Goal: Task Accomplishment & Management: Manage account settings

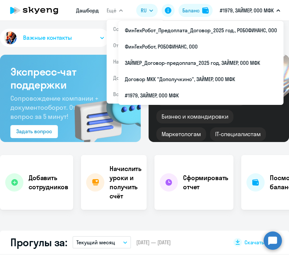
drag, startPoint x: 0, startPoint y: 0, endPoint x: 237, endPoint y: 9, distance: 236.7
click at [237, 9] on p "#1979, ЗАЙМЕР, ООО МФК" at bounding box center [247, 11] width 54 height 8
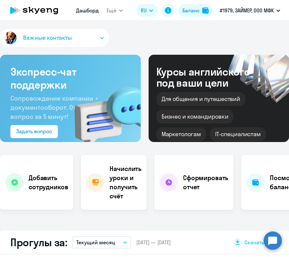
click at [237, 9] on p "#1979, ЗАЙМЕР, ООО МФК" at bounding box center [247, 11] width 54 height 8
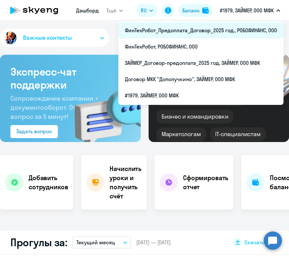
click at [228, 27] on li "ФинТехРобот_Предоплата_Договор_2025 год., РОБОФИНАНС, ООО" at bounding box center [200, 30] width 165 height 16
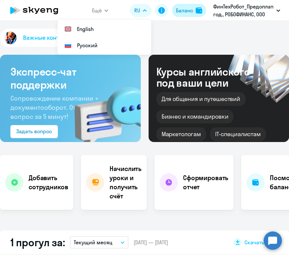
click at [187, 11] on div "Баланс" at bounding box center [184, 11] width 17 height 8
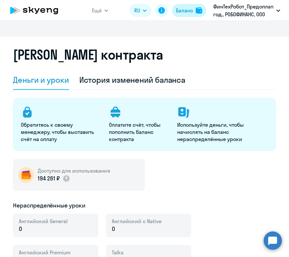
select select "english_adult_not_native_speaker"
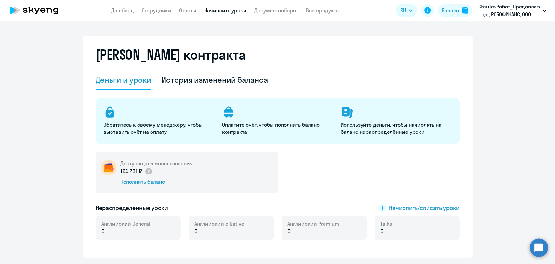
click at [207, 10] on link "Начислить уроки" at bounding box center [225, 10] width 42 height 7
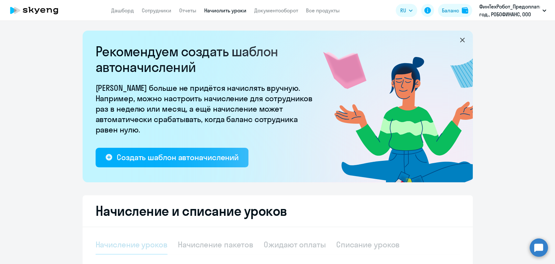
select select "10"
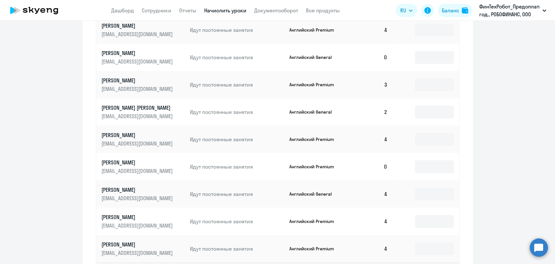
scroll to position [362, 0]
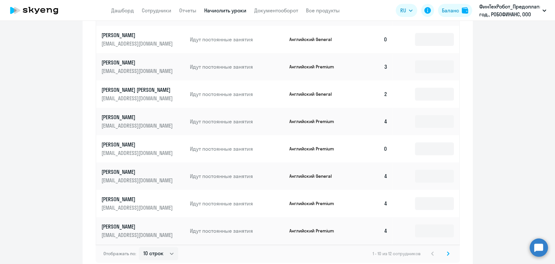
click at [130, 89] on p "[PERSON_NAME] [PERSON_NAME]" at bounding box center [138, 89] width 73 height 7
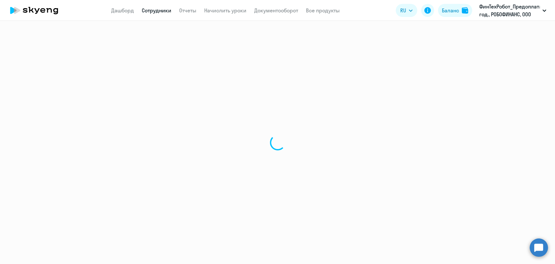
select select "english"
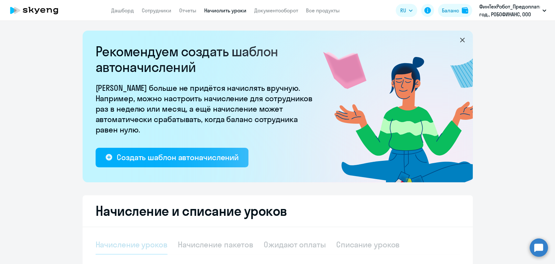
select select "10"
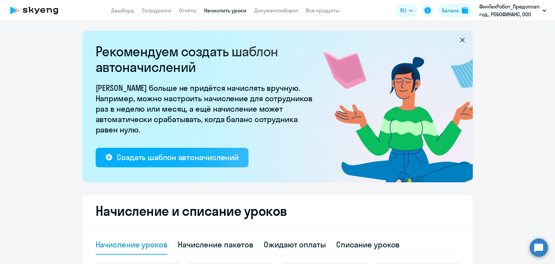
scroll to position [217, 0]
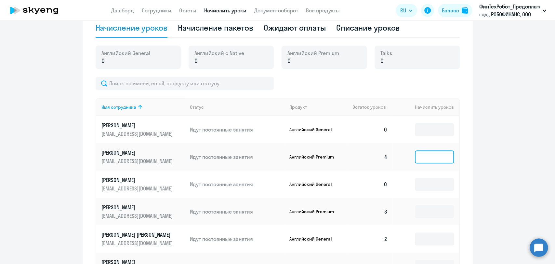
click at [289, 157] on input at bounding box center [434, 156] width 39 height 13
click at [229, 29] on div "Начисление пакетов" at bounding box center [215, 27] width 75 height 10
select select "10"
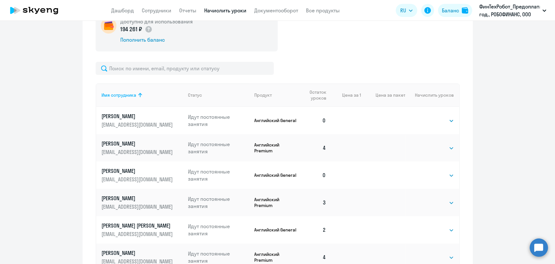
scroll to position [253, 0]
click at [289, 150] on select "Выбрать 4 8 16 32 64 96 128" at bounding box center [441, 148] width 27 height 8
select select "16"
click at [289, 144] on select "Выбрать 4 8 16 32 64 96 128" at bounding box center [441, 148] width 27 height 8
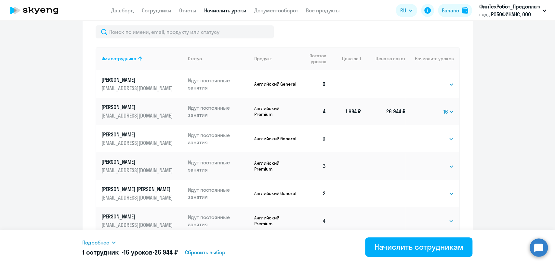
scroll to position [325, 0]
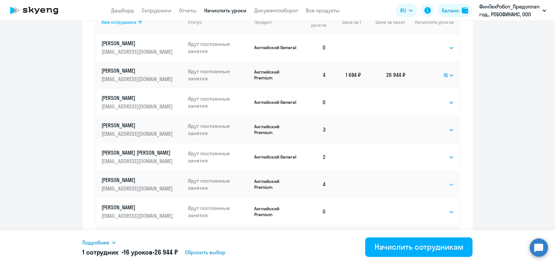
click at [289, 188] on select "Выбрать 4 8 16 32 64 96 128" at bounding box center [441, 185] width 27 height 8
select select "16"
click at [289, 181] on select "Выбрать 4 8 16 32 64 96 128" at bounding box center [441, 185] width 27 height 8
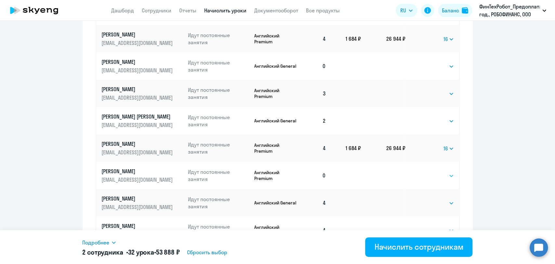
click at [289, 177] on select "Выбрать 4 8 16 32 64 96 128" at bounding box center [441, 176] width 27 height 8
select select "16"
click at [289, 172] on select "Выбрать 4 8 16 32 64 96 128" at bounding box center [441, 176] width 27 height 8
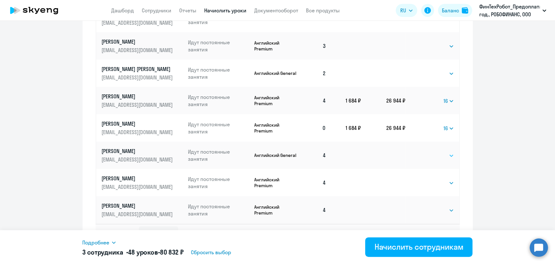
scroll to position [423, 0]
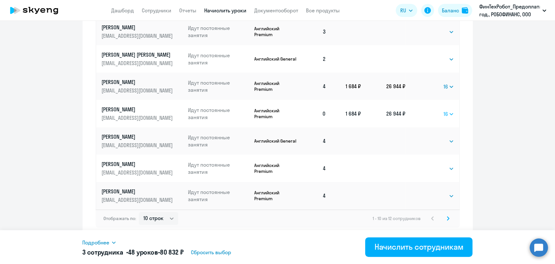
click at [289, 114] on select "Выбрать 4 8 16 32 64 96 128" at bounding box center [449, 114] width 10 height 8
select select
click at [289, 110] on select "Выбрать 4 8 16 32 64 96 128" at bounding box center [449, 114] width 10 height 8
click at [289, 168] on select "Выбрать 4 8 16 32 64 96 128" at bounding box center [441, 169] width 27 height 8
select select "16"
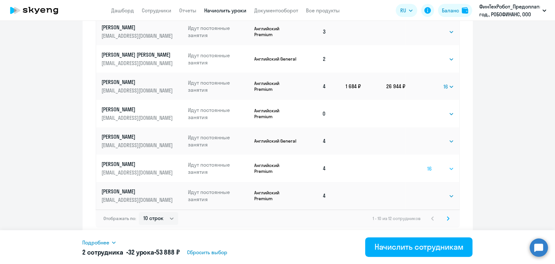
click at [289, 165] on select "Выбрать 4 8 16 32 64 96 128" at bounding box center [441, 169] width 27 height 8
click at [289, 196] on select "Выбрать 4 8 16 32 64 96 128" at bounding box center [441, 196] width 27 height 8
select select "16"
click at [289, 192] on select "Выбрать 4 8 16 32 64 96 128" at bounding box center [441, 196] width 27 height 8
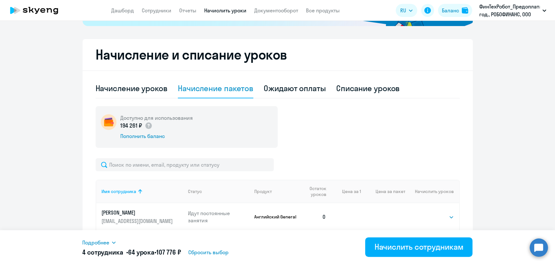
scroll to position [26, 0]
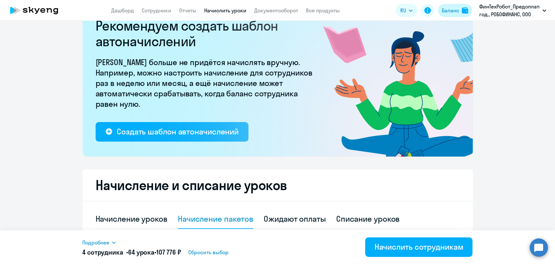
click at [289, 13] on img at bounding box center [465, 10] width 7 height 7
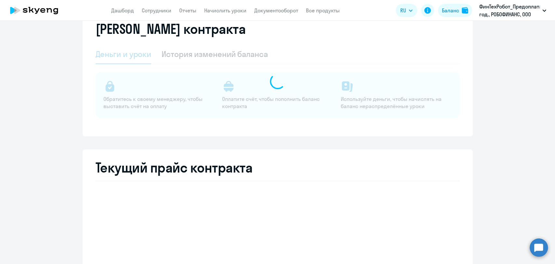
select select "english_adult_not_native_speaker"
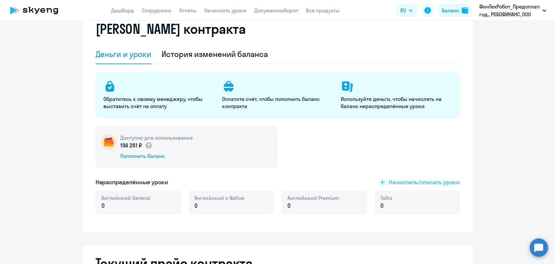
click at [289, 181] on span "Начислить/списать уроки" at bounding box center [424, 182] width 71 height 8
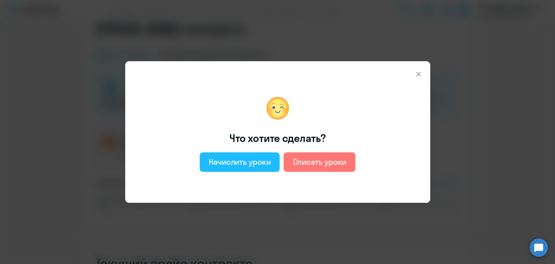
click at [261, 166] on div "Начислить уроки" at bounding box center [240, 162] width 62 height 10
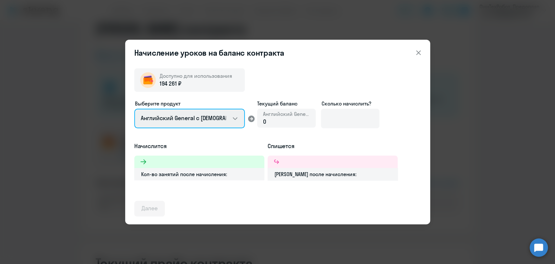
click at [227, 122] on select "Английский General с [DEMOGRAPHIC_DATA] преподавателем Английский General с [DE…" at bounding box center [189, 119] width 111 height 20
select select "english_adult_not_native_speaker_premium"
click at [134, 109] on select "Английский General с [DEMOGRAPHIC_DATA] преподавателем Английский General с [DE…" at bounding box center [189, 119] width 111 height 20
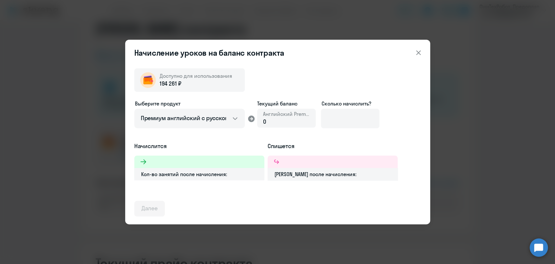
click at [277, 118] on div "0" at bounding box center [286, 121] width 47 height 8
click at [276, 120] on div "0" at bounding box center [286, 121] width 47 height 8
click at [289, 125] on input at bounding box center [350, 119] width 59 height 20
type input "1"
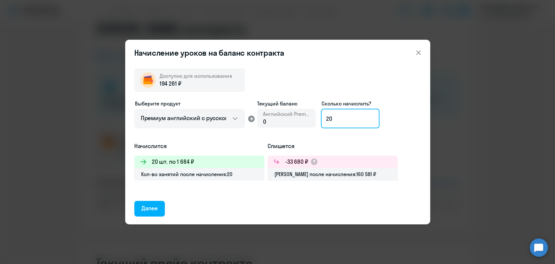
type input "20"
click at [289, 51] on icon at bounding box center [419, 53] width 8 height 8
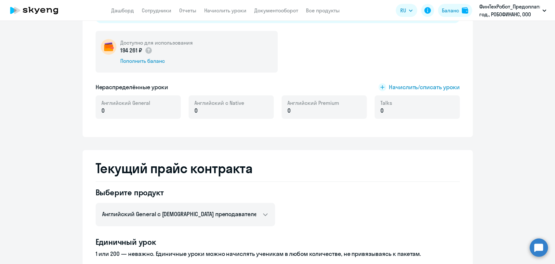
scroll to position [98, 0]
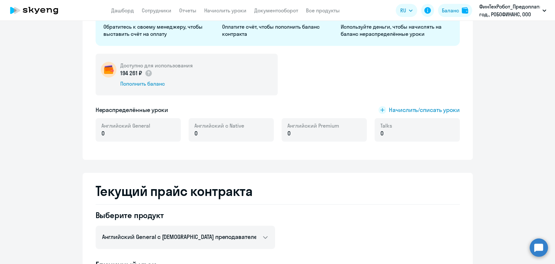
click at [289, 246] on circle at bounding box center [539, 247] width 18 height 18
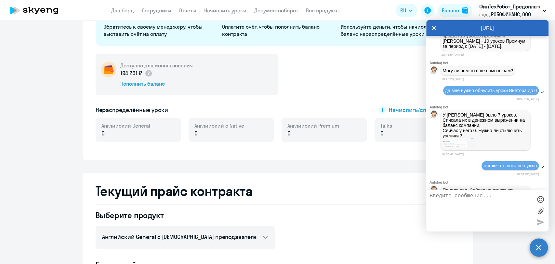
scroll to position [1866, 0]
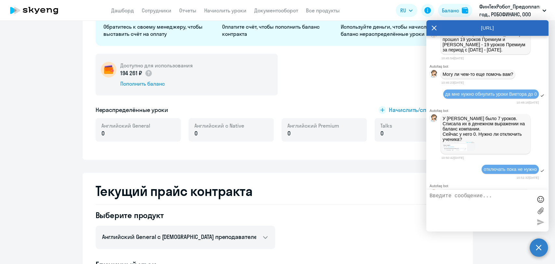
click at [289, 81] on div "Доступно для использования 194 261 ₽ Пополнить баланс" at bounding box center [278, 75] width 364 height 42
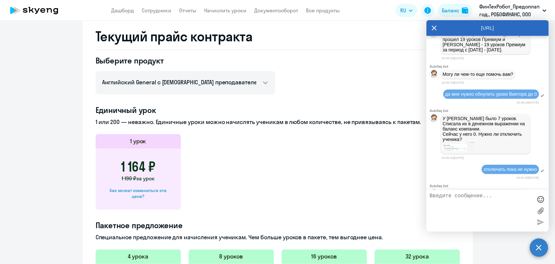
scroll to position [134, 0]
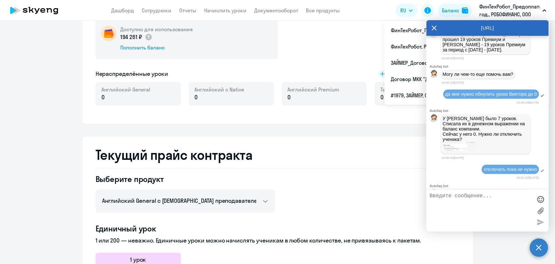
click at [289, 29] on div "[URL]" at bounding box center [488, 28] width 122 height 16
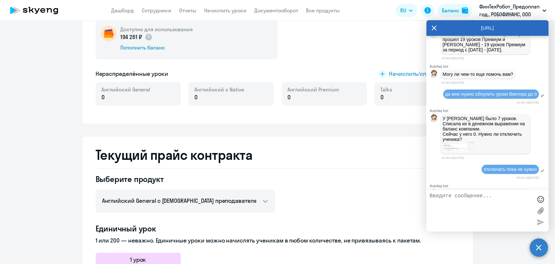
click at [289, 26] on icon at bounding box center [434, 28] width 5 height 5
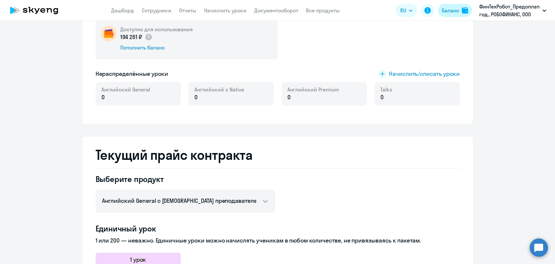
click at [289, 11] on div "Баланс" at bounding box center [450, 11] width 17 height 8
click at [289, 13] on div "Баланс" at bounding box center [450, 11] width 17 height 8
click at [289, 74] on span "Начислить/списать уроки" at bounding box center [424, 74] width 71 height 8
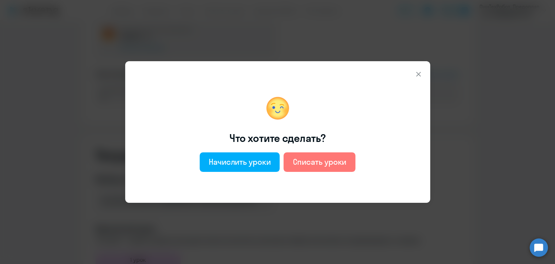
click at [289, 74] on icon at bounding box center [419, 74] width 8 height 8
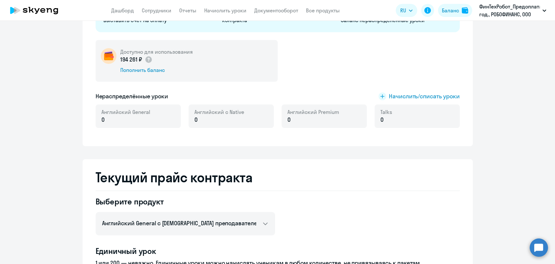
scroll to position [220, 0]
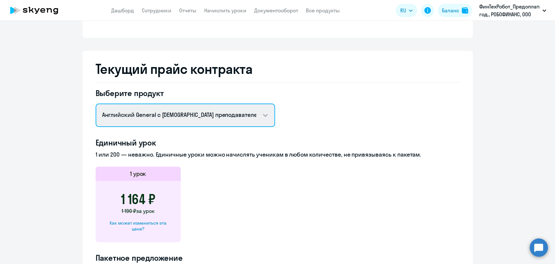
click at [225, 111] on select "Английский General с русскоговорящим преподавателем Английский General с [DEMOG…" at bounding box center [186, 114] width 180 height 23
select select "english_adult_not_native_speaker_premium"
click at [96, 103] on select "Английский General с русскоговорящим преподавателем Английский General с [DEMOG…" at bounding box center [186, 114] width 180 height 23
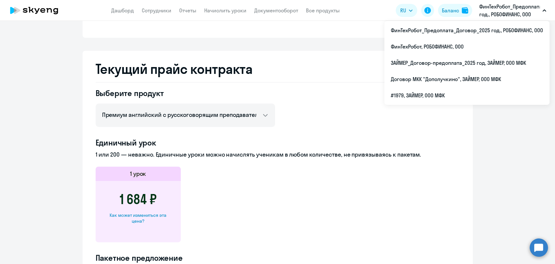
click at [289, 8] on p "ФинТехРобот_Предоплата_Договор_2025 год., РОБОФИНАНС, ООО" at bounding box center [510, 11] width 61 height 16
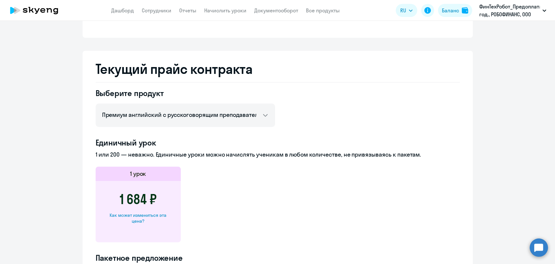
click at [289, 8] on p "ФинТехРобот_Предоплата_Договор_2025 год., РОБОФИНАНС, ООО" at bounding box center [510, 11] width 61 height 16
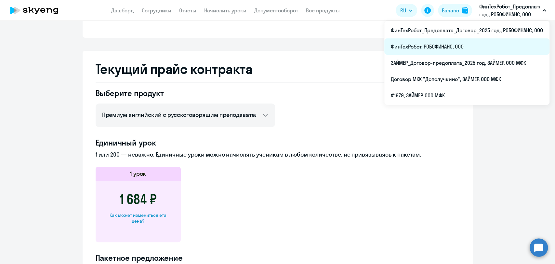
click at [289, 47] on li "ФинТехРобот, РОБОФИНАНС, ООО" at bounding box center [467, 46] width 165 height 16
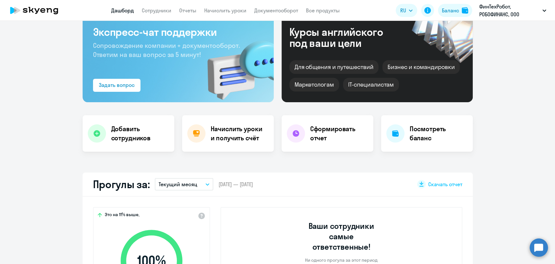
select select "30"
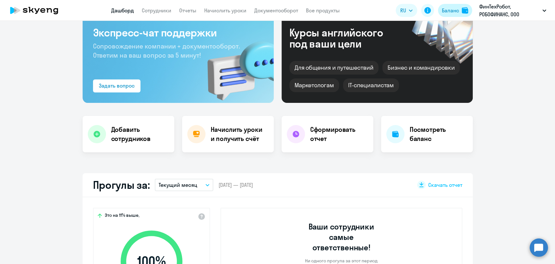
click at [289, 12] on div "Баланс" at bounding box center [450, 11] width 17 height 8
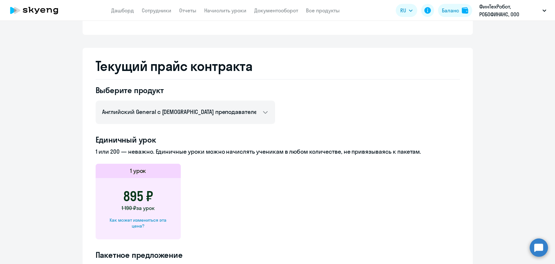
scroll to position [220, 0]
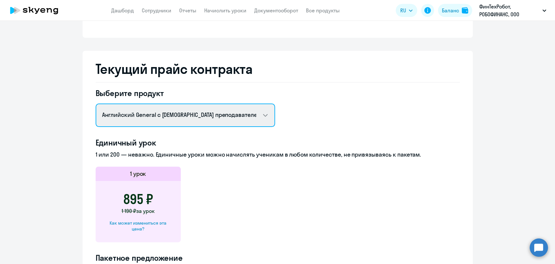
click at [253, 114] on select "Английский General с русскоговорящим преподавателем Английский General с [DEMOG…" at bounding box center [186, 114] width 180 height 23
select select "english_adult_native_speaker"
click at [96, 103] on select "Английский General с русскоговорящим преподавателем Английский General с [DEMOG…" at bounding box center [186, 114] width 180 height 23
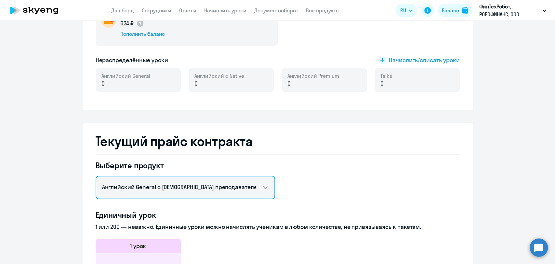
scroll to position [0, 0]
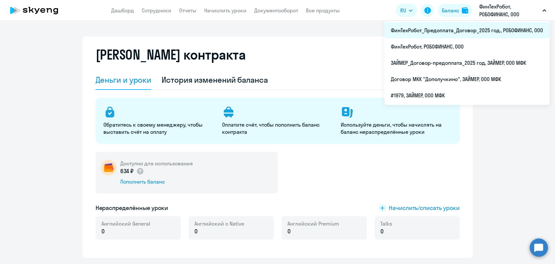
click at [289, 29] on li "ФинТехРобот_Предоплата_Договор_2025 год., РОБОФИНАНС, ООО" at bounding box center [467, 30] width 165 height 16
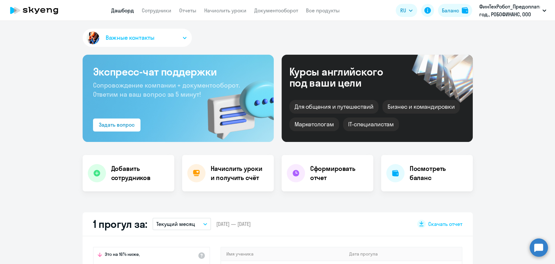
select select "30"
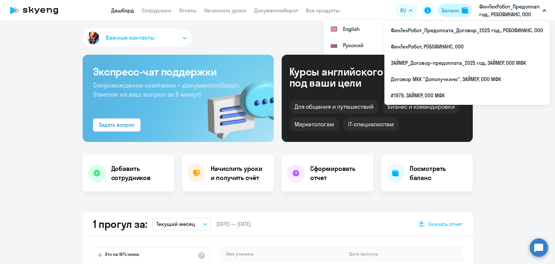
click at [289, 12] on button "Баланс" at bounding box center [455, 10] width 34 height 13
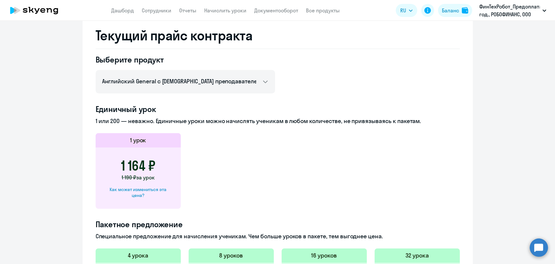
scroll to position [253, 0]
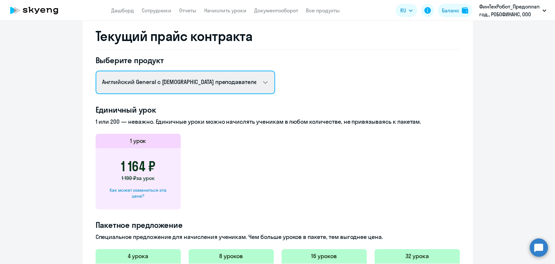
click at [148, 79] on select "Английский General с русскоговорящим преподавателем Английский General с [DEMOG…" at bounding box center [186, 82] width 180 height 23
click at [96, 71] on select "Английский General с русскоговорящим преподавателем Английский General с [DEMOG…" at bounding box center [186, 82] width 180 height 23
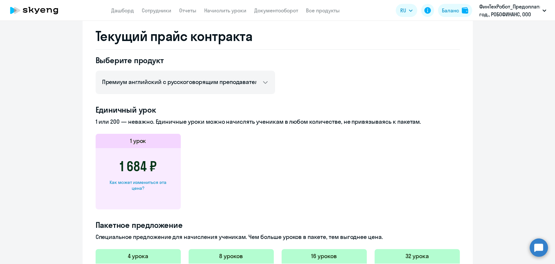
click at [289, 79] on div "Выберите продукт Английский General с русскоговорящим преподавателем Английский…" at bounding box center [278, 235] width 364 height 361
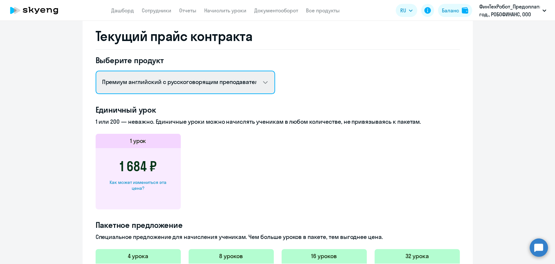
click at [111, 84] on select "Английский General с русскоговорящим преподавателем Английский General с [DEMOG…" at bounding box center [186, 82] width 180 height 23
select select "english_adult_not_native_speaker"
click at [96, 71] on select "Английский General с русскоговорящим преподавателем Английский General с [DEMOG…" at bounding box center [186, 82] width 180 height 23
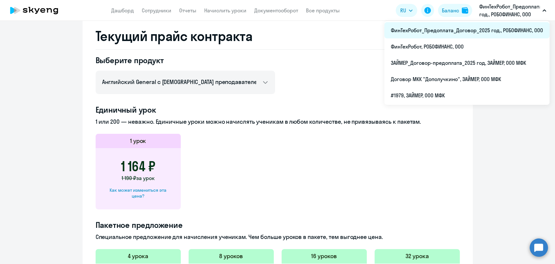
click at [289, 30] on li "ФинТехРобот_Предоплата_Договор_2025 год., РОБОФИНАНС, ООО" at bounding box center [467, 30] width 165 height 16
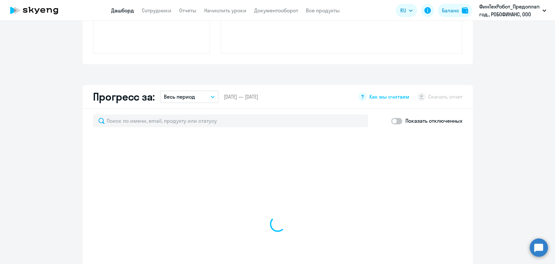
scroll to position [312, 0]
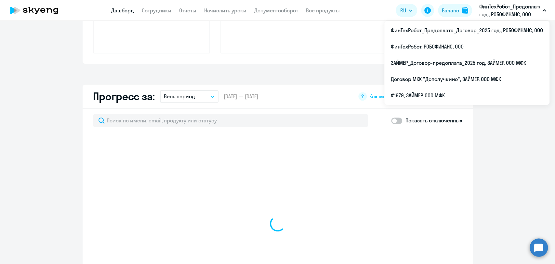
select select "30"
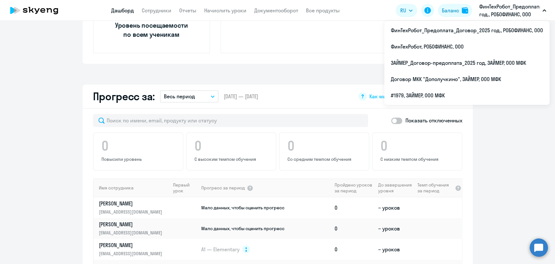
click at [289, 13] on p "ФинТехРобот_Предоплата_Договор_2025 год., РОБОФИНАНС, ООО" at bounding box center [510, 11] width 61 height 16
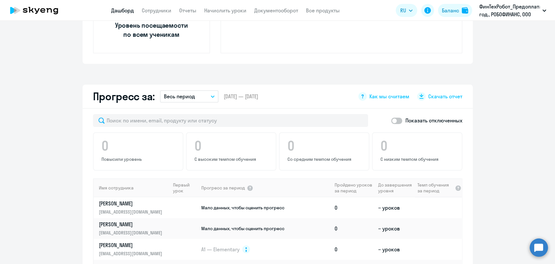
click at [289, 13] on p "ФинТехРобот_Предоплата_Договор_2025 год., РОБОФИНАНС, ООО" at bounding box center [510, 11] width 61 height 16
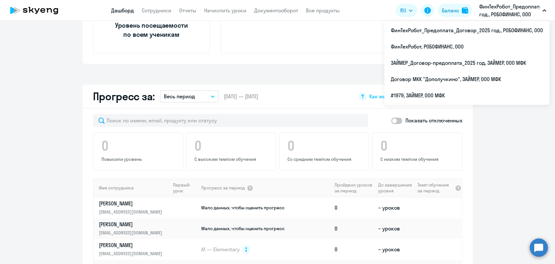
drag, startPoint x: 540, startPoint y: 29, endPoint x: 362, endPoint y: 7, distance: 180.0
click at [289, 7] on app-header "Дашборд Сотрудники Отчеты Начислить уроки Документооборот Все продукты Дашборд …" at bounding box center [277, 10] width 555 height 21
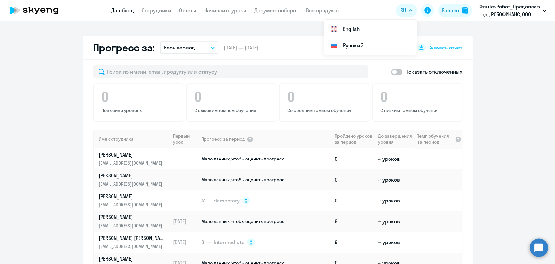
scroll to position [276, 0]
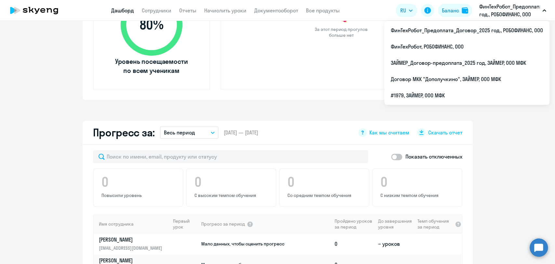
click at [289, 7] on p "ФинТехРобот_Предоплата_Договор_2025 год., РОБОФИНАНС, ООО" at bounding box center [510, 11] width 61 height 16
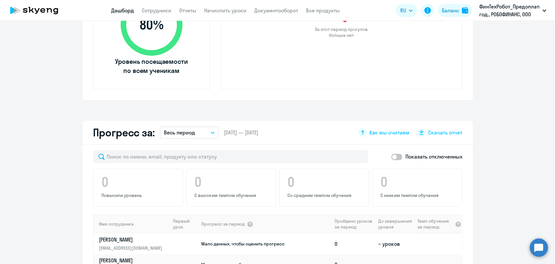
click at [289, 12] on p "ФинТехРобот_Предоплата_Договор_2025 год., РОБОФИНАНС, ООО" at bounding box center [510, 11] width 61 height 16
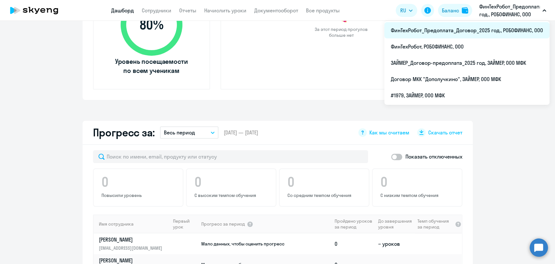
click at [289, 30] on li "ФинТехРобот_Предоплата_Договор_2025 год., РОБОФИНАНС, ООО" at bounding box center [467, 30] width 165 height 16
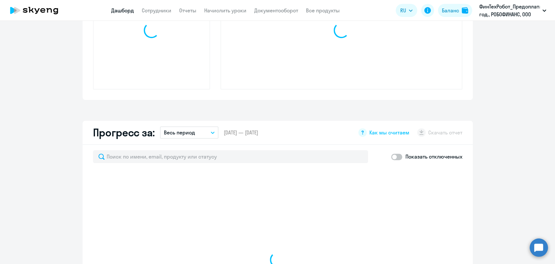
select select "30"
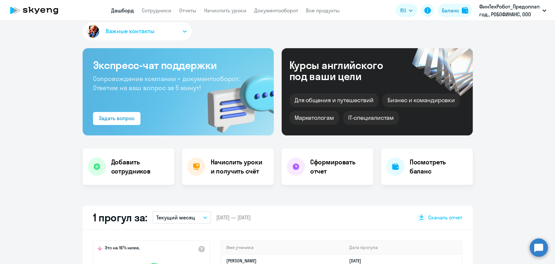
scroll to position [0, 0]
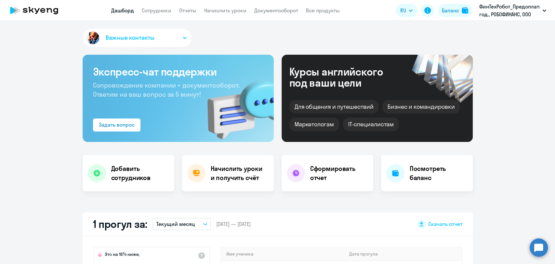
click at [106, 33] on button "Важные контакты" at bounding box center [137, 38] width 109 height 18
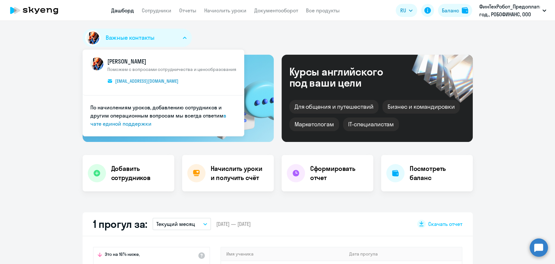
click at [106, 33] on button "Важные контакты" at bounding box center [137, 38] width 109 height 18
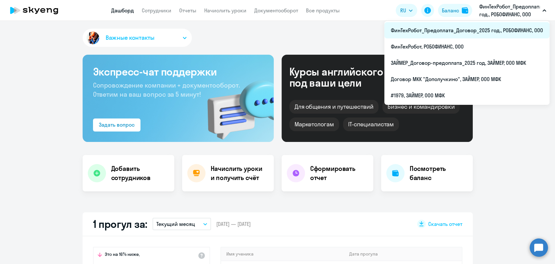
click at [289, 29] on li "ФинТехРобот_Предоплата_Договор_2025 год., РОБОФИНАНС, ООО" at bounding box center [467, 30] width 165 height 16
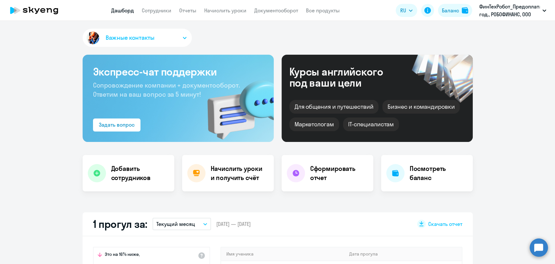
select select "30"
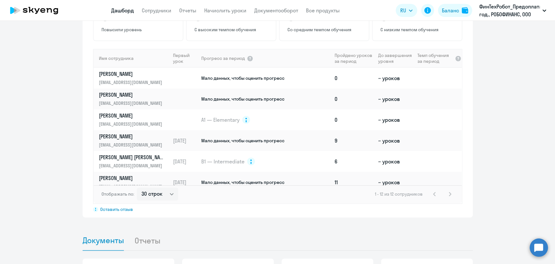
scroll to position [434, 0]
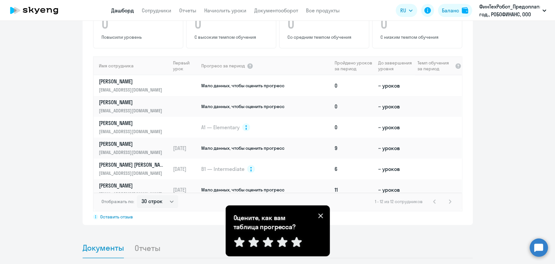
click at [289, 218] on icon at bounding box center [320, 215] width 5 height 5
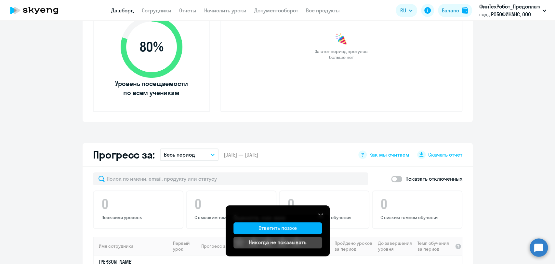
scroll to position [253, 0]
click at [163, 13] on link "Сотрудники" at bounding box center [157, 10] width 30 height 7
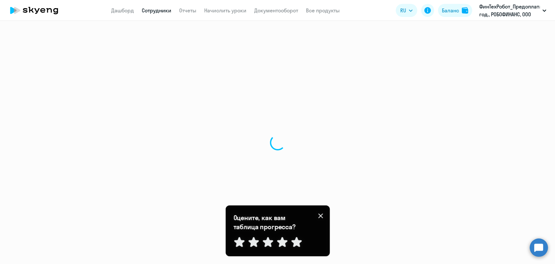
select select "30"
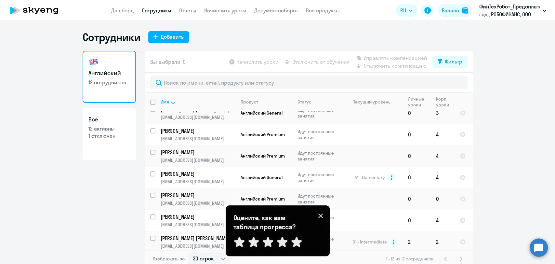
scroll to position [72, 0]
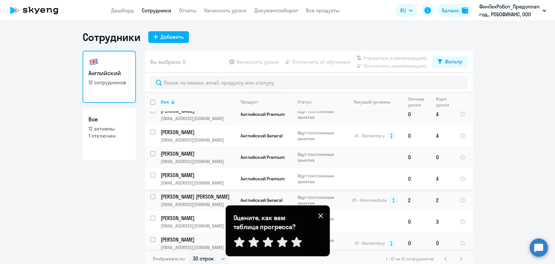
click at [150, 172] on input "select row 40386039" at bounding box center [156, 178] width 13 height 13
checkbox input "true"
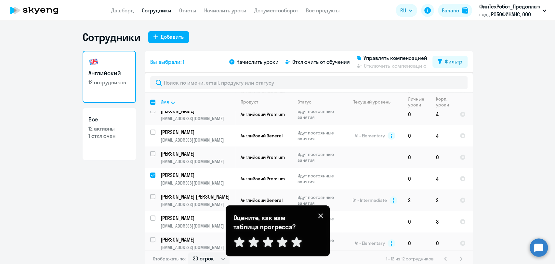
click at [289, 217] on icon at bounding box center [320, 215] width 5 height 5
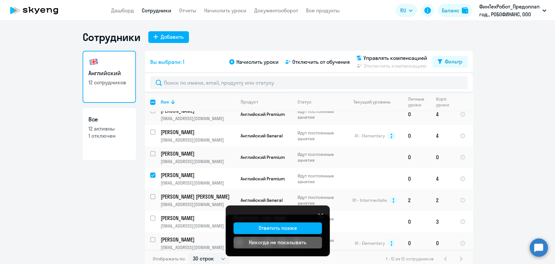
click at [287, 243] on div "Никогда не показывать" at bounding box center [278, 242] width 58 height 8
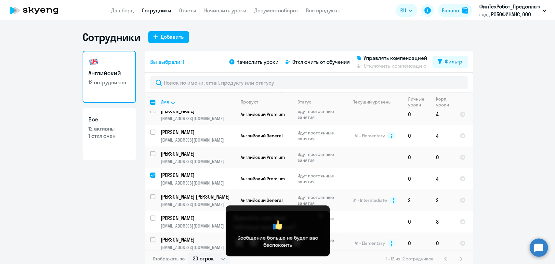
click at [289, 219] on div "Сообщение больше не будет вас беспокоить" at bounding box center [278, 234] width 104 height 46
click at [255, 62] on span "Начислить уроки" at bounding box center [258, 62] width 42 height 8
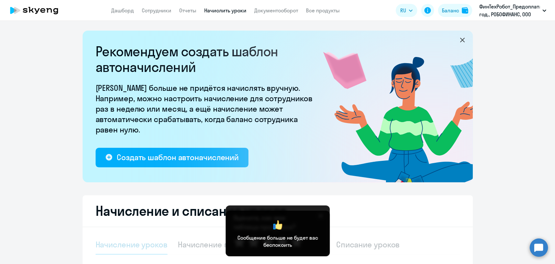
select select "10"
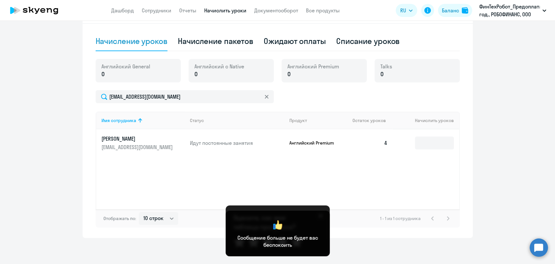
scroll to position [203, 0]
click at [241, 39] on div "Начисление пакетов" at bounding box center [215, 41] width 75 height 10
select select "10"
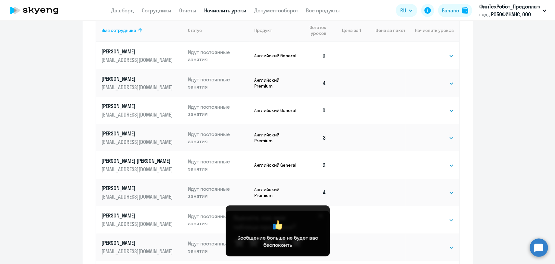
scroll to position [348, 0]
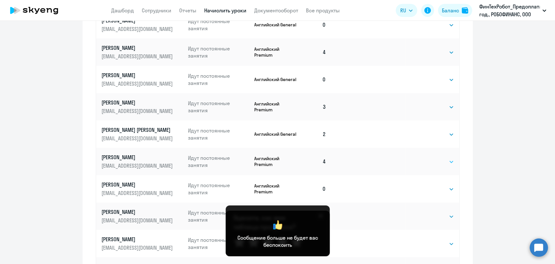
click at [289, 163] on select "Выбрать 4 8 16 32 64 96 128" at bounding box center [441, 162] width 27 height 8
select select "4"
click at [289, 158] on select "Выбрать 4 8 16 32 64 96 128" at bounding box center [441, 162] width 27 height 8
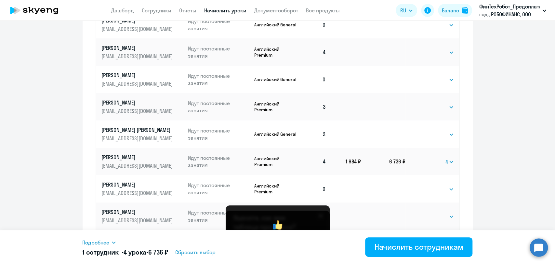
click at [113, 240] on icon at bounding box center [113, 242] width 5 height 5
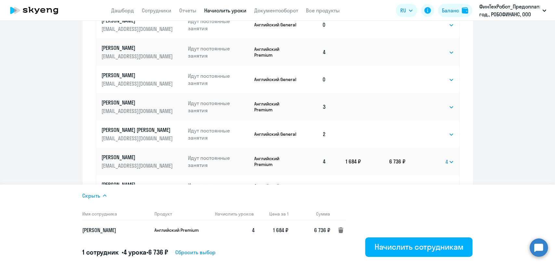
click at [289, 229] on svg-icon at bounding box center [341, 230] width 8 height 8
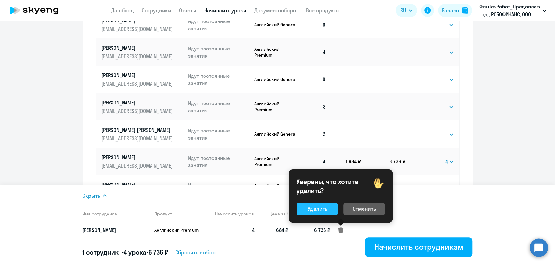
click at [289, 209] on button "Удалить" at bounding box center [318, 209] width 42 height 12
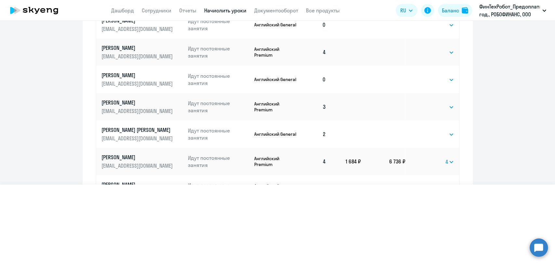
select select
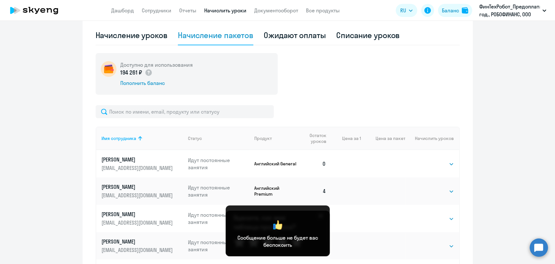
scroll to position [203, 0]
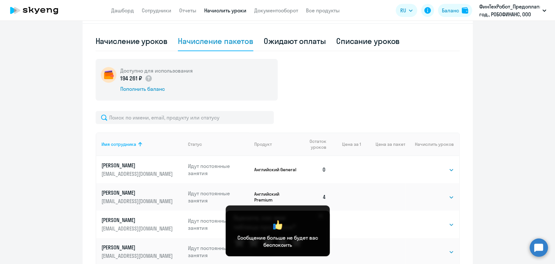
click at [289, 219] on div "Сообщение больше не будет вас беспокоить" at bounding box center [278, 233] width 89 height 30
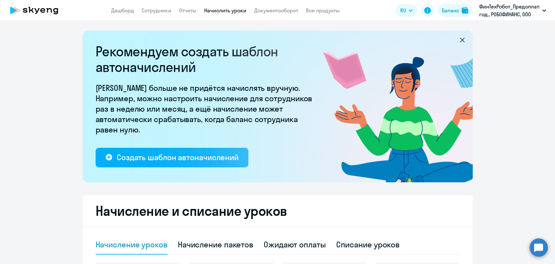
select select "10"
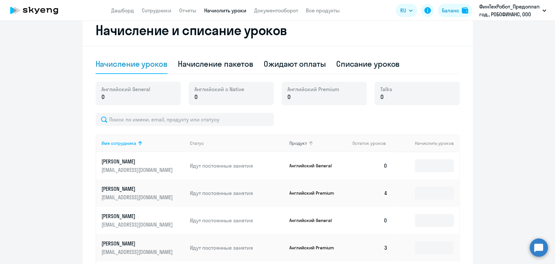
scroll to position [36, 0]
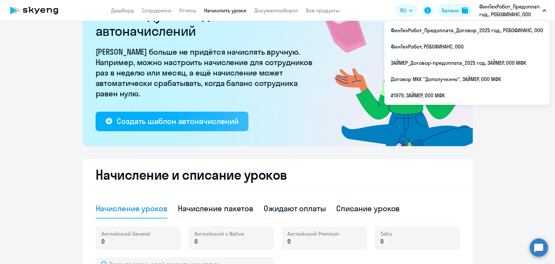
click at [498, 12] on p "ФинТехРобот_Предоплата_Договор_2025 год., РОБОФИНАНС, ООО" at bounding box center [510, 11] width 61 height 16
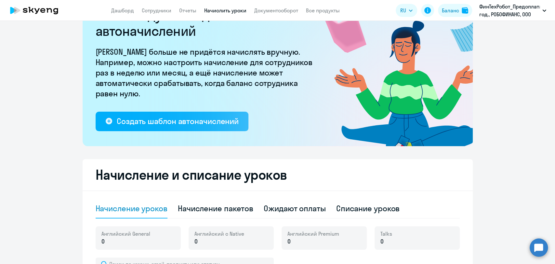
click at [498, 12] on p "ФинТехРобот_Предоплата_Договор_2025 год., РОБОФИНАНС, ООО" at bounding box center [510, 11] width 61 height 16
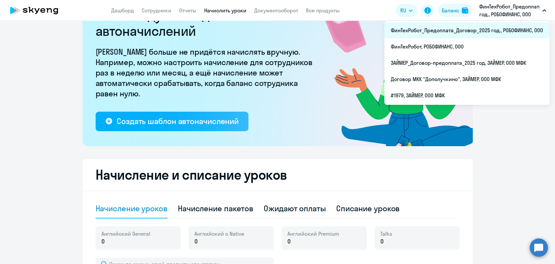
click at [482, 32] on li "ФинТехРобот_Предоплата_Договор_2025 год., РОБОФИНАНС, ООО" at bounding box center [467, 30] width 165 height 16
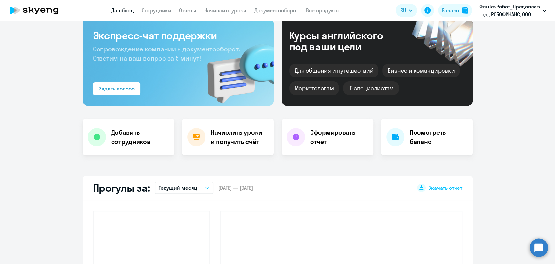
scroll to position [82, 0]
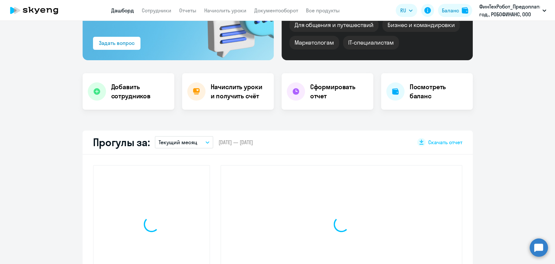
select select "30"
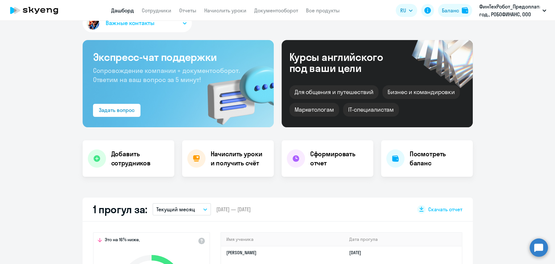
scroll to position [0, 0]
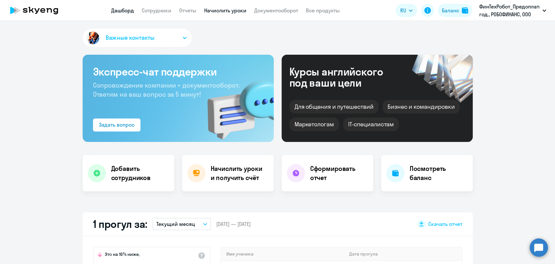
click at [212, 8] on link "Начислить уроки" at bounding box center [225, 10] width 42 height 7
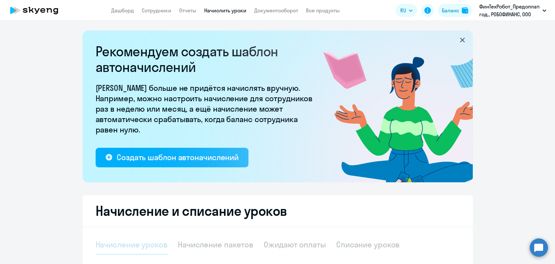
select select "10"
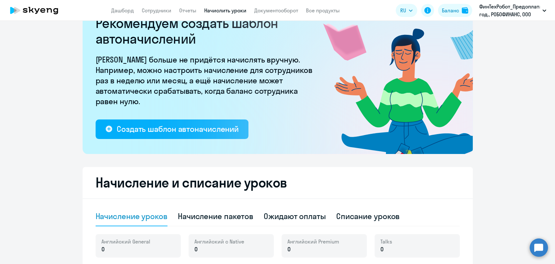
scroll to position [108, 0]
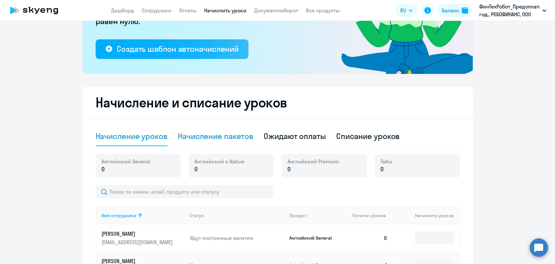
click at [223, 139] on div "Начисление пакетов" at bounding box center [215, 136] width 75 height 10
select select "10"
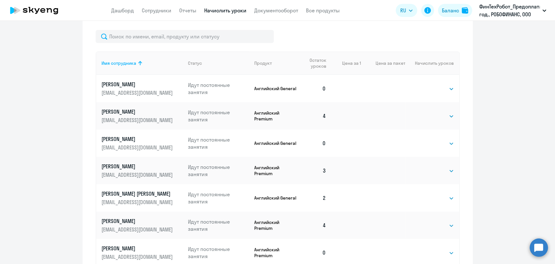
scroll to position [289, 0]
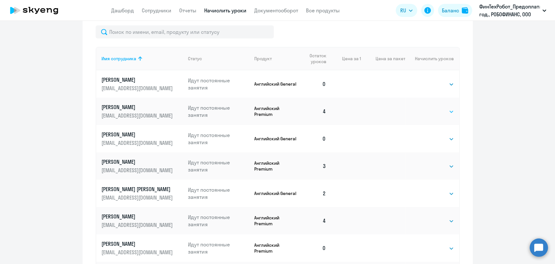
click at [447, 112] on select "Выбрать 1 4 8 16 32 64 96 128" at bounding box center [441, 112] width 27 height 8
select select "16"
click at [428, 108] on select "Выбрать 1 4 8 16 32 64 96 128" at bounding box center [441, 112] width 27 height 8
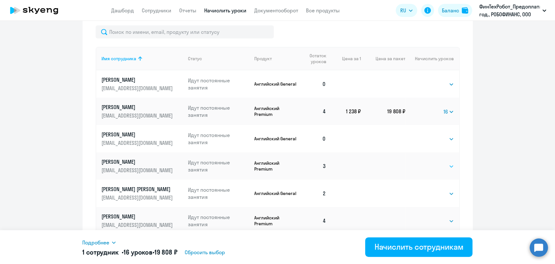
click at [451, 165] on select "Выбрать 1 4 8 16 32 64 96 128" at bounding box center [441, 166] width 27 height 8
select select "16"
click at [428, 162] on select "Выбрать 1 4 8 16 32 64 96 128" at bounding box center [441, 166] width 27 height 8
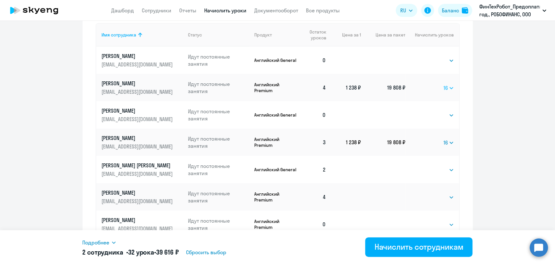
scroll to position [325, 0]
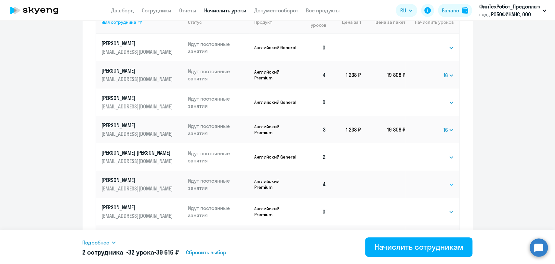
click at [450, 184] on select "Выбрать 1 4 8 16 32 64 96 128" at bounding box center [441, 185] width 27 height 8
select select "16"
click at [428, 181] on select "Выбрать 1 4 8 16 32 64 96 128" at bounding box center [441, 185] width 27 height 8
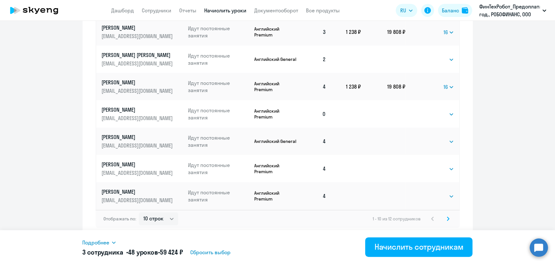
scroll to position [423, 0]
click at [440, 171] on select "Выбрать 1 4 8 16 32 64 96 128" at bounding box center [441, 169] width 27 height 8
click at [435, 169] on select "Выбрать 1 4 8 16 32 64 96 128" at bounding box center [441, 169] width 27 height 8
select select "16"
click at [428, 165] on select "Выбрать 1 4 8 16 32 64 96 128" at bounding box center [441, 169] width 27 height 8
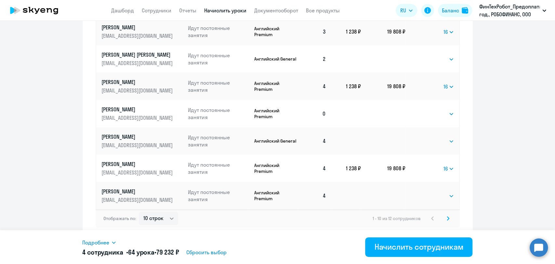
click at [434, 200] on td "Выбрать 1 4 8 16 32 64 96 128 Выбрать" at bounding box center [432, 195] width 54 height 27
click at [164, 218] on select "10 строк 30 строк 50 строк" at bounding box center [158, 218] width 39 height 13
select select "30"
click at [139, 212] on select "10 строк 30 строк 50 строк" at bounding box center [158, 218] width 39 height 13
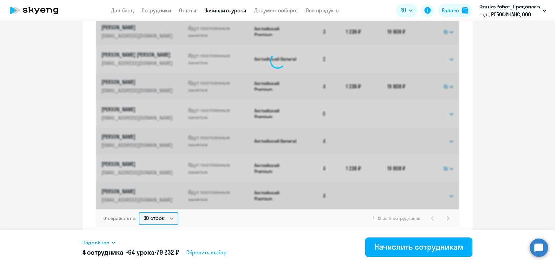
select select "16"
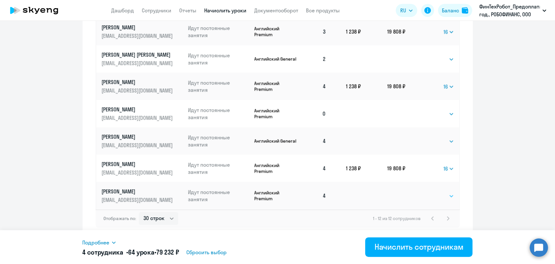
click at [443, 196] on select "Выбрать 1 4 8 16 32 64 96 128" at bounding box center [441, 196] width 27 height 8
select select "16"
click at [428, 192] on select "Выбрать 1 4 8 16 32 64 96 128" at bounding box center [441, 196] width 27 height 8
click at [444, 86] on select "Выбрать 1 4 8 16 32 64 96 128" at bounding box center [449, 87] width 10 height 8
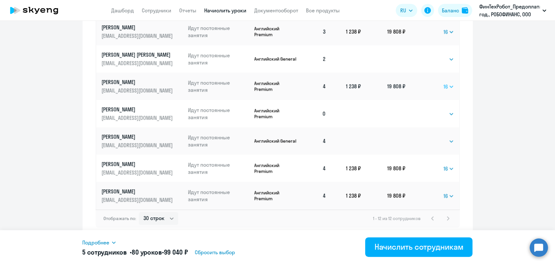
click at [444, 85] on select "Выбрать 1 4 8 16 32 64 96 128" at bounding box center [449, 87] width 10 height 8
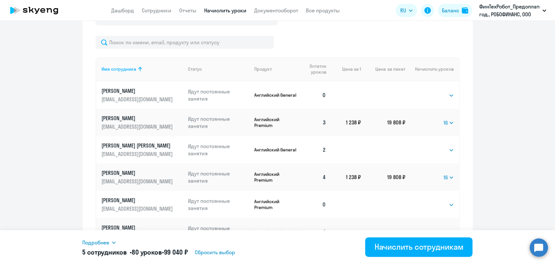
scroll to position [55, 0]
click at [438, 147] on select "Выбрать 4 8 16 32 64 96 128" at bounding box center [441, 149] width 27 height 8
click at [435, 146] on select "Выбрать 4 8 16 32 64 96 128" at bounding box center [441, 149] width 27 height 8
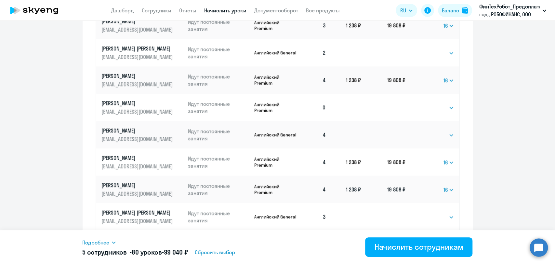
scroll to position [387, 0]
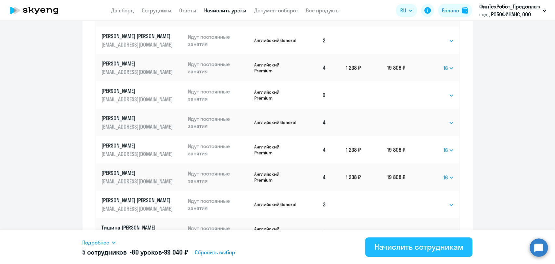
click at [427, 244] on div "Начислить сотрудникам" at bounding box center [419, 246] width 89 height 10
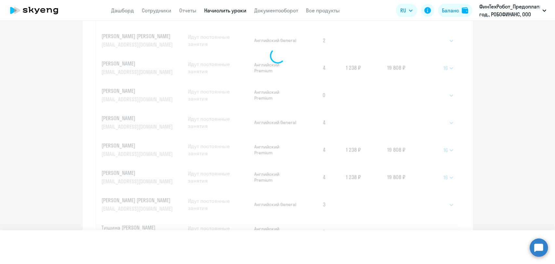
select select
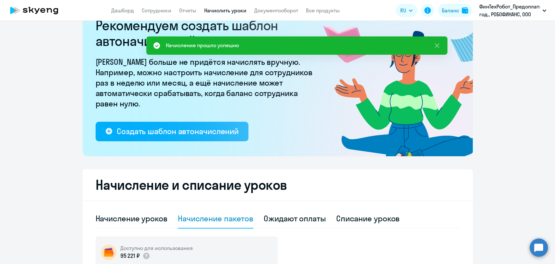
scroll to position [108, 0]
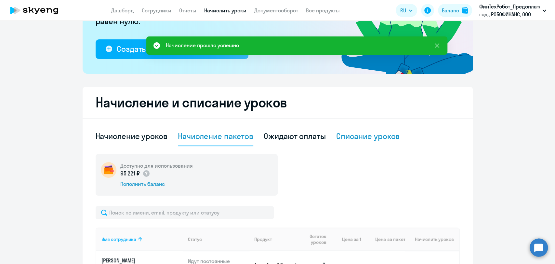
click at [373, 136] on div "Списание уроков" at bounding box center [368, 136] width 64 height 10
select select "10"
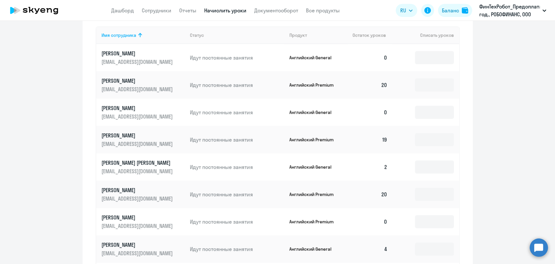
scroll to position [217, 0]
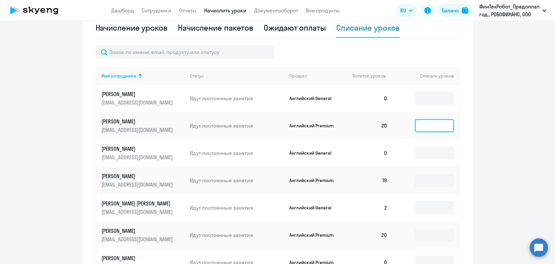
click at [423, 128] on input at bounding box center [434, 125] width 39 height 13
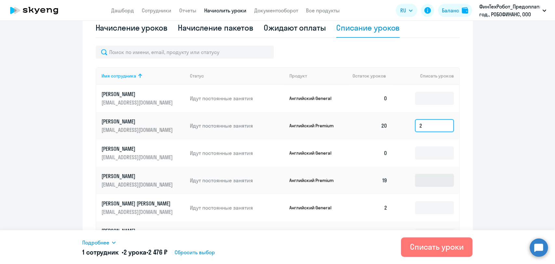
type input "2"
click at [427, 178] on input at bounding box center [434, 180] width 39 height 13
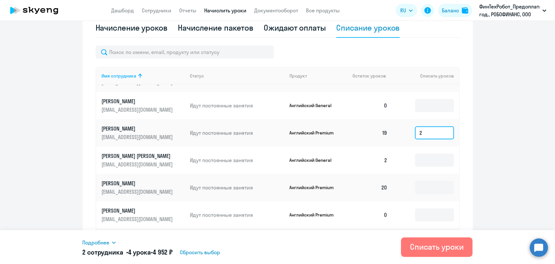
scroll to position [49, 0]
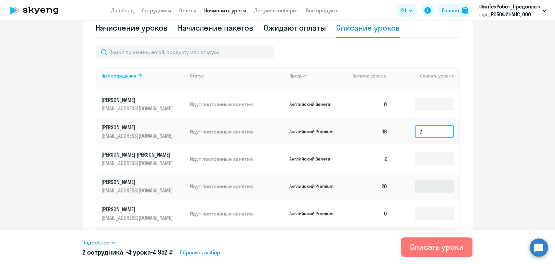
type input "2"
click at [430, 187] on input at bounding box center [434, 186] width 39 height 13
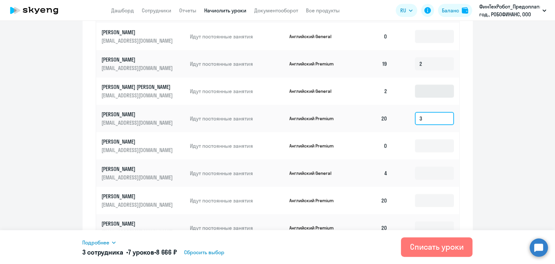
scroll to position [289, 0]
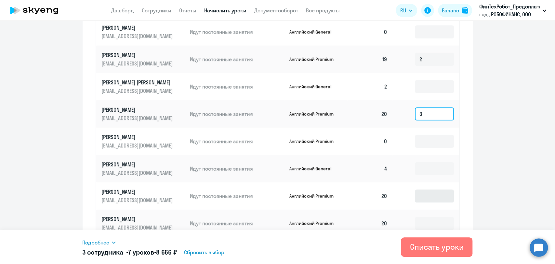
type input "3"
click at [424, 195] on input at bounding box center [434, 195] width 39 height 13
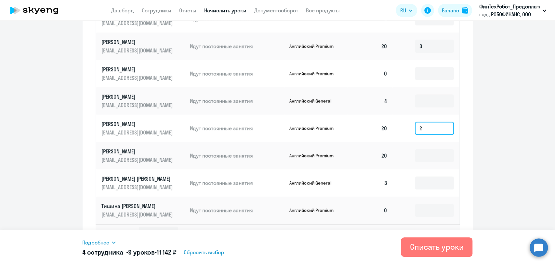
scroll to position [362, 0]
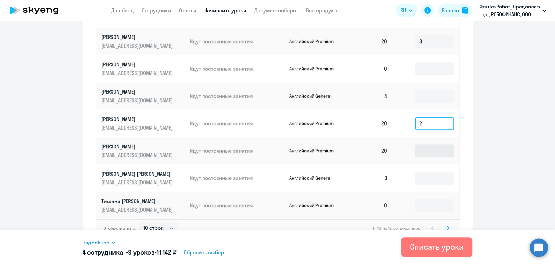
type input "2"
click at [429, 149] on input at bounding box center [434, 150] width 39 height 13
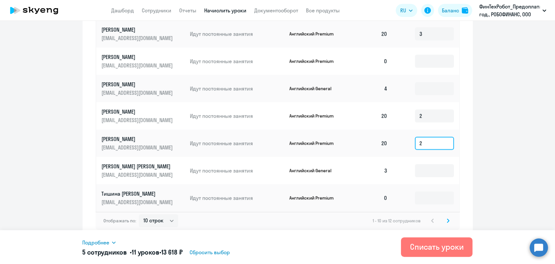
scroll to position [371, 0]
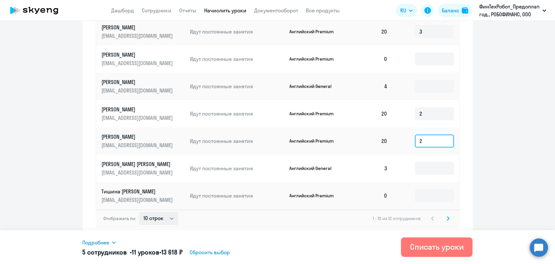
type input "2"
click at [153, 221] on select "10 строк 30 строк 50 строк" at bounding box center [158, 218] width 39 height 13
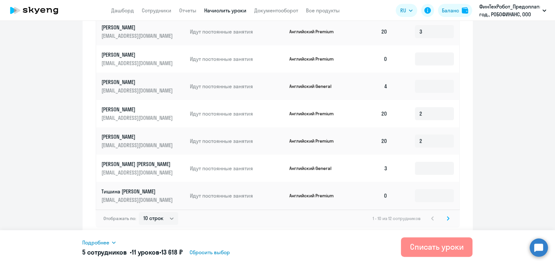
click at [429, 245] on div "Списать уроки" at bounding box center [437, 246] width 54 height 10
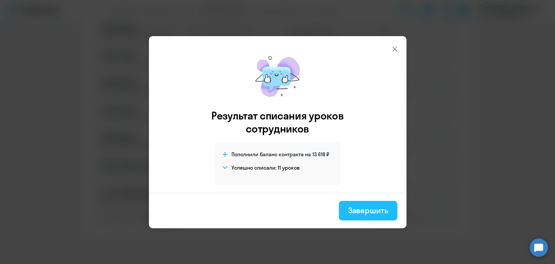
click at [374, 210] on div "Завершить" at bounding box center [368, 210] width 40 height 10
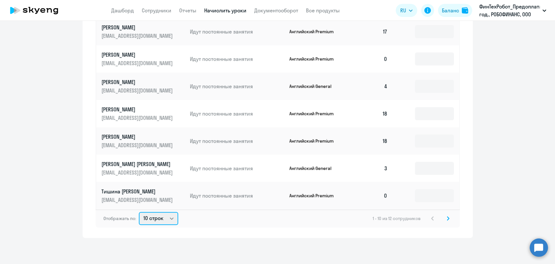
click at [145, 212] on select "10 строк 30 строк 50 строк" at bounding box center [158, 218] width 39 height 13
select select "30"
click at [139, 212] on select "10 строк 30 строк 50 строк" at bounding box center [158, 218] width 39 height 13
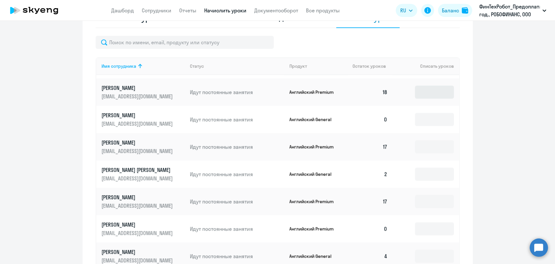
scroll to position [36, 0]
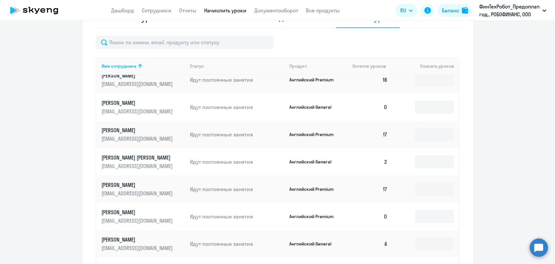
click at [142, 160] on p "[PERSON_NAME] [PERSON_NAME]" at bounding box center [138, 157] width 73 height 7
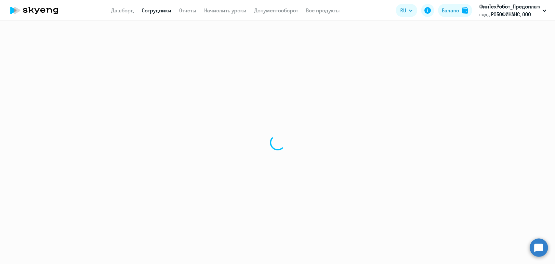
select select "english"
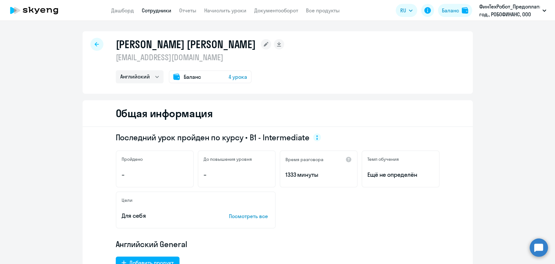
click at [237, 77] on span "4 урока" at bounding box center [238, 77] width 19 height 8
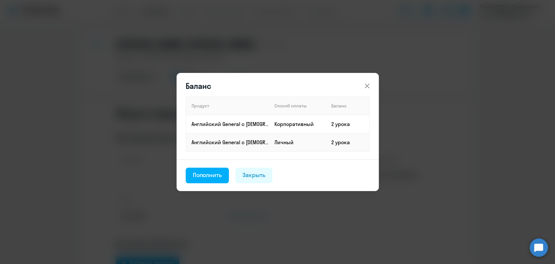
click at [365, 84] on icon at bounding box center [367, 86] width 8 height 8
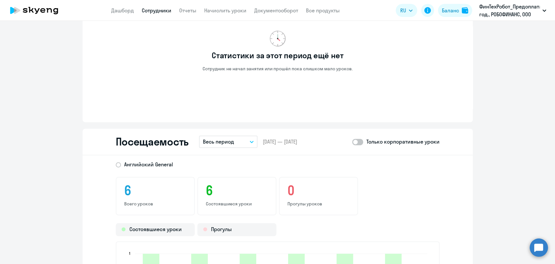
scroll to position [651, 0]
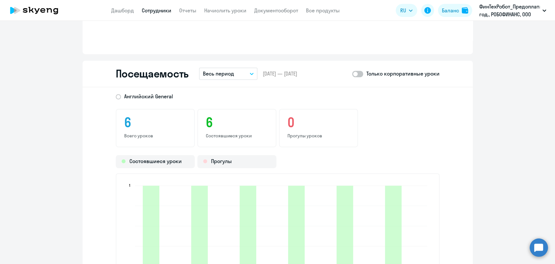
drag, startPoint x: 239, startPoint y: 74, endPoint x: 307, endPoint y: 87, distance: 68.8
click at [286, 81] on div "Посещаемость Весь период – 12.09.2025 — 03.10.2025 Только корпоративные уроки" at bounding box center [278, 74] width 390 height 27
click at [226, 68] on button "Весь период" at bounding box center [228, 73] width 59 height 12
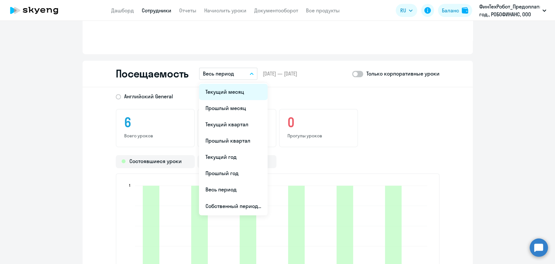
click at [232, 94] on li "Текущий месяц" at bounding box center [233, 92] width 69 height 16
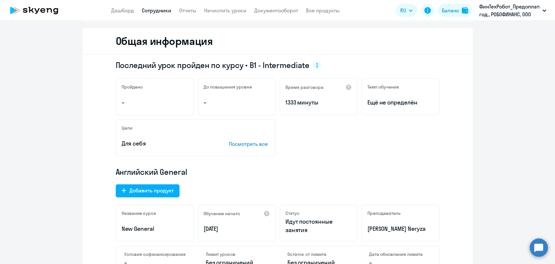
scroll to position [0, 0]
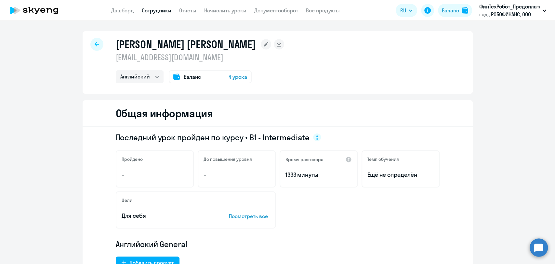
click at [98, 48] on div at bounding box center [96, 44] width 13 height 13
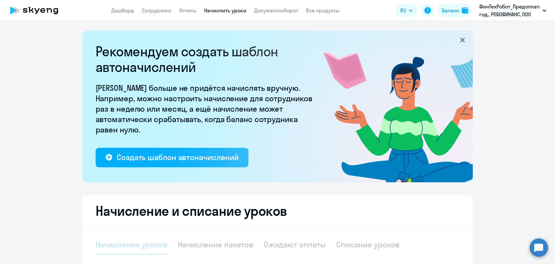
select select "10"
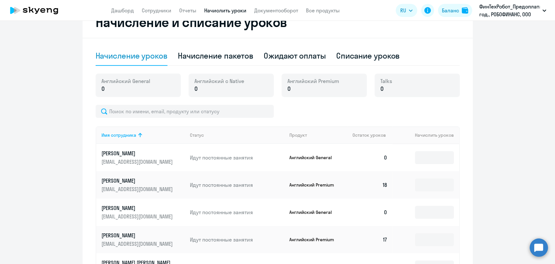
scroll to position [144, 0]
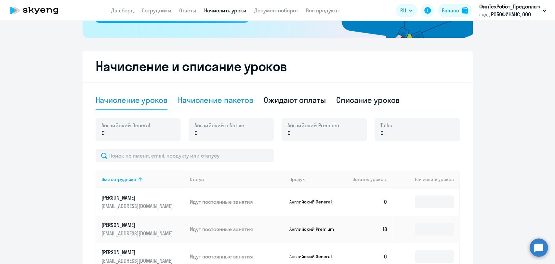
click at [225, 103] on div "Начисление пакетов" at bounding box center [215, 100] width 75 height 10
select select "10"
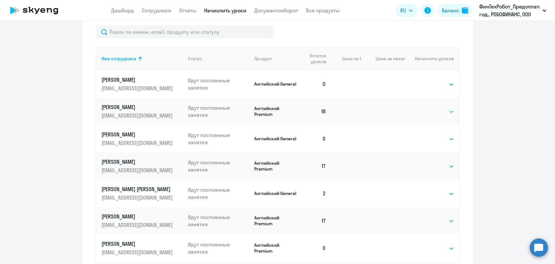
scroll to position [325, 0]
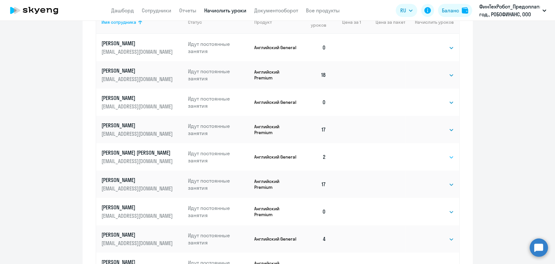
click at [433, 157] on select "Выбрать 4 8 16 32 64 96 128" at bounding box center [441, 157] width 27 height 8
select select "16"
click at [428, 153] on select "Выбрать 4 8 16 32 64 96 128" at bounding box center [441, 157] width 27 height 8
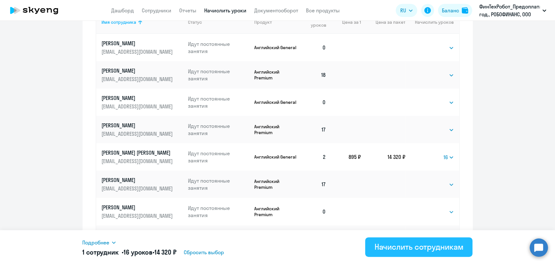
click at [430, 246] on div "Начислить сотрудникам" at bounding box center [419, 246] width 89 height 10
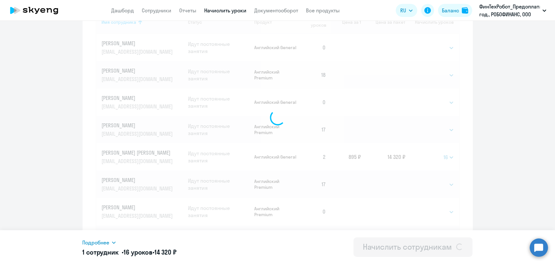
select select
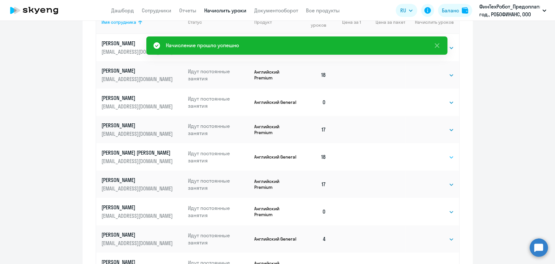
click at [439, 155] on select "Выбрать 4 8 16 32 64 96 128" at bounding box center [441, 157] width 27 height 8
select select "4"
click at [428, 153] on select "Выбрать 4 8 16 32 64 96 128" at bounding box center [441, 157] width 27 height 8
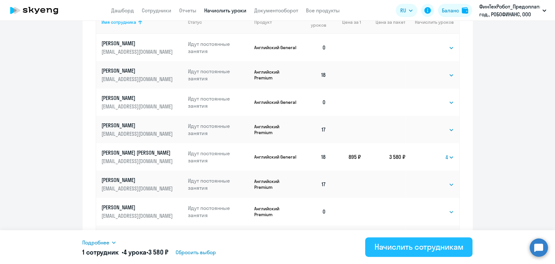
click at [412, 248] on div "Начислить сотрудникам" at bounding box center [419, 246] width 89 height 10
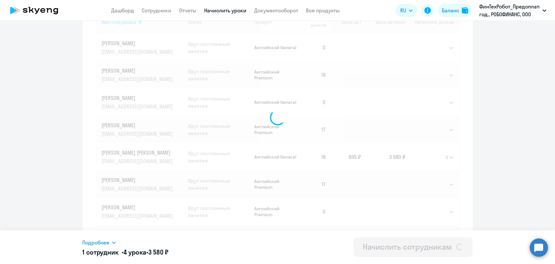
select select
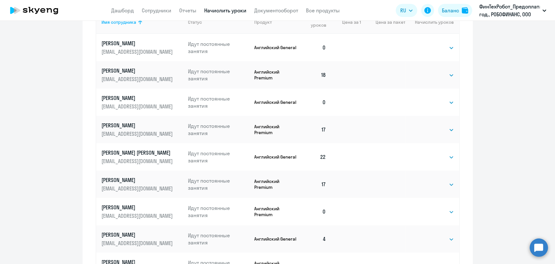
scroll to position [362, 0]
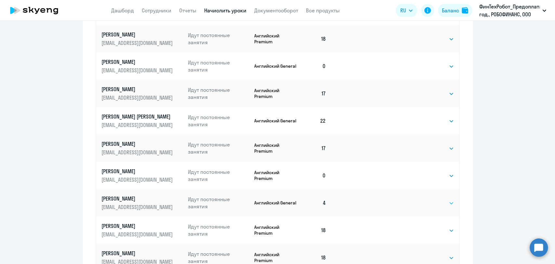
click at [447, 203] on select "Выбрать 4 8 16 32 64 96 128" at bounding box center [441, 203] width 27 height 8
select select "16"
click at [428, 199] on select "Выбрать 4 8 16 32 64 96 128" at bounding box center [441, 203] width 27 height 8
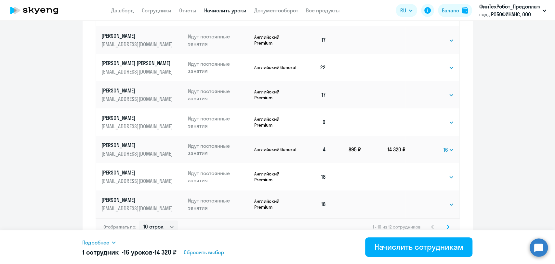
scroll to position [423, 0]
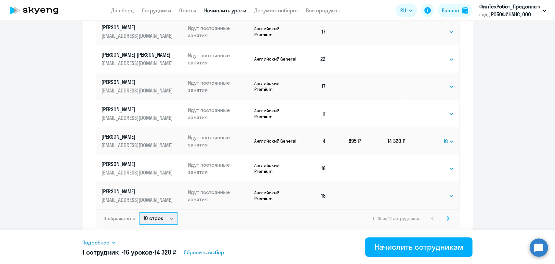
click at [142, 217] on select "10 строк 30 строк 50 строк" at bounding box center [158, 218] width 39 height 13
select select "50"
click at [139, 212] on select "10 строк 30 строк 50 строк" at bounding box center [158, 218] width 39 height 13
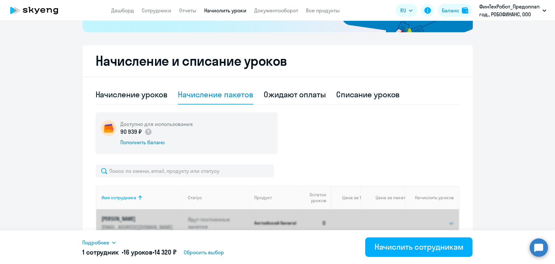
select select "16"
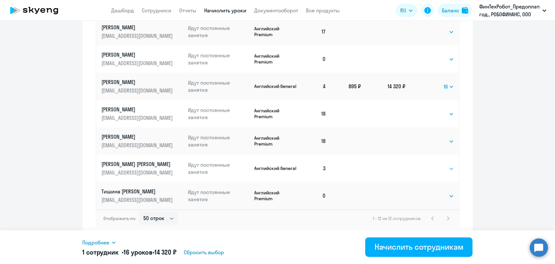
click at [436, 168] on select "Выбрать 4 8 16 32 64 96 128" at bounding box center [441, 169] width 27 height 8
select select "16"
click at [428, 165] on select "Выбрать 4 8 16 32 64 96 128" at bounding box center [441, 169] width 27 height 8
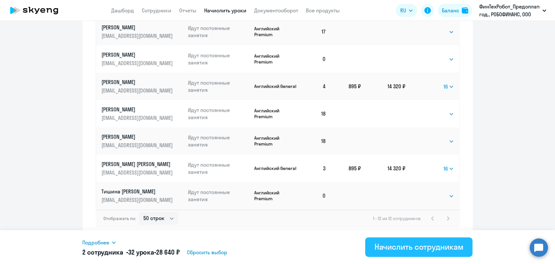
click at [420, 248] on div "Начислить сотрудникам" at bounding box center [419, 246] width 89 height 10
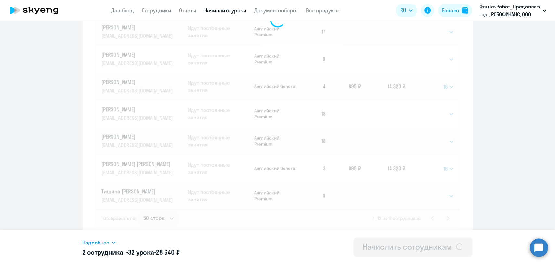
select select
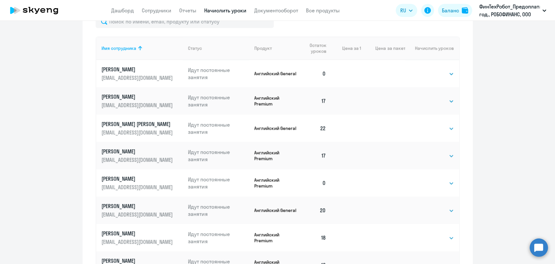
scroll to position [312, 0]
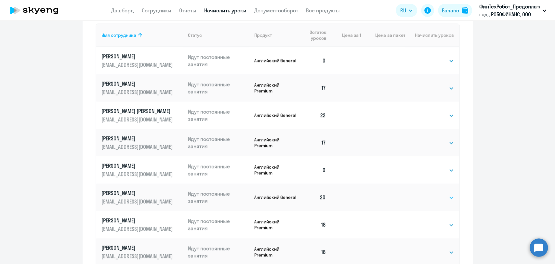
click at [430, 196] on select "Выбрать 4 8 16 32 64 96 128" at bounding box center [441, 198] width 27 height 8
select select "4"
click at [428, 194] on select "Выбрать 4 8 16 32 64 96 128" at bounding box center [441, 198] width 27 height 8
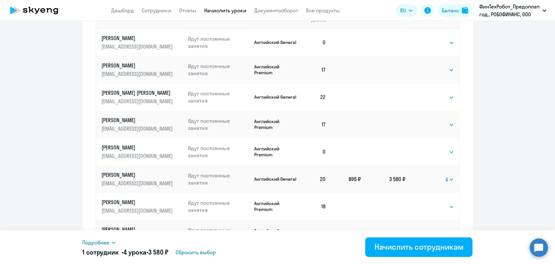
scroll to position [421, 0]
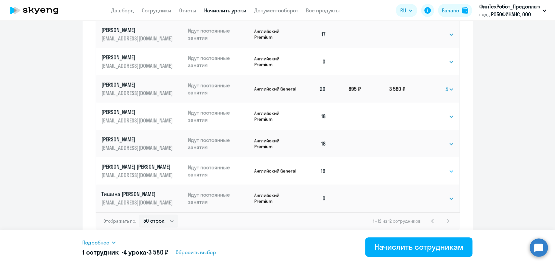
click at [431, 172] on select "Выбрать 4 8 16 32 64 96 128" at bounding box center [441, 171] width 27 height 8
select select "4"
click at [428, 167] on select "Выбрать 4 8 16 32 64 96 128" at bounding box center [441, 171] width 27 height 8
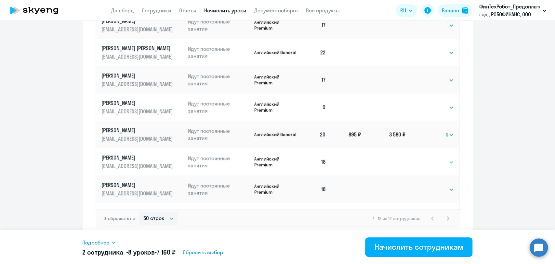
scroll to position [0, 0]
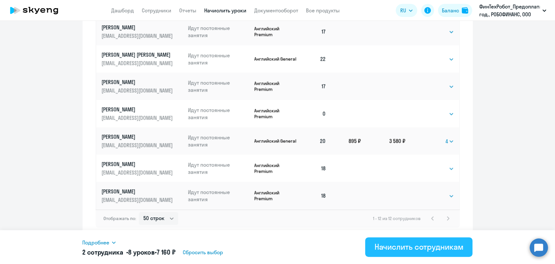
click at [421, 245] on div "Начислить сотрудникам" at bounding box center [419, 246] width 89 height 10
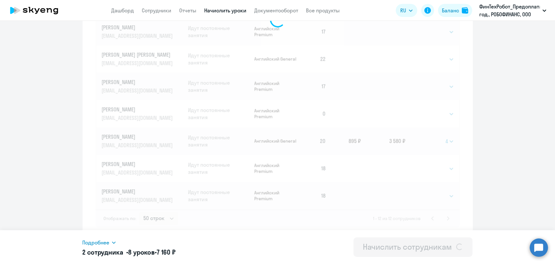
select select
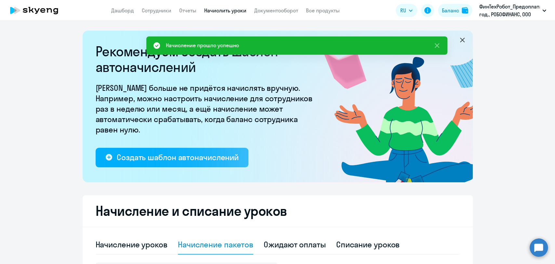
click at [156, 6] on app-header "Дашборд Сотрудники Отчеты Начислить уроки Документооборот Все продукты Дашборд …" at bounding box center [277, 10] width 555 height 21
click at [154, 8] on link "Сотрудники" at bounding box center [157, 10] width 30 height 7
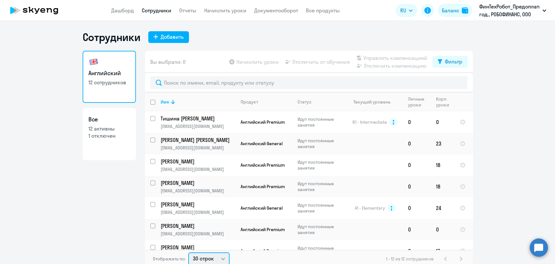
scroll to position [1, 0]
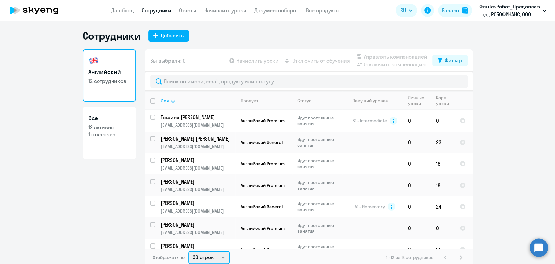
click at [199, 259] on select "30 строк 50 строк 100 строк" at bounding box center [208, 257] width 41 height 13
select select "100"
click at [188, 251] on select "30 строк 50 строк 100 строк" at bounding box center [208, 257] width 41 height 13
click at [174, 102] on icon at bounding box center [173, 101] width 8 height 8
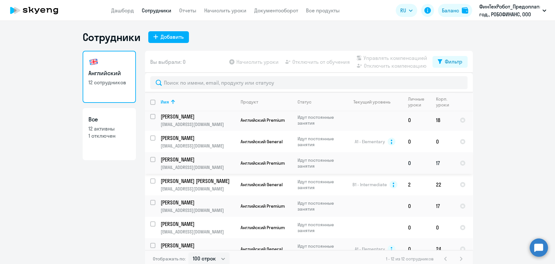
scroll to position [36, 0]
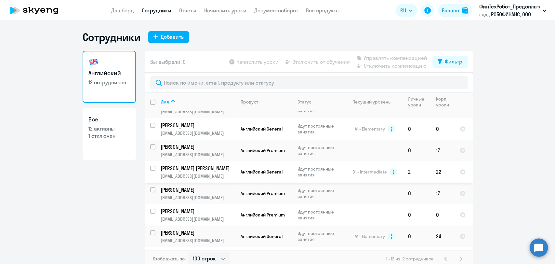
click at [444, 167] on td "22" at bounding box center [443, 171] width 24 height 21
select select "english"
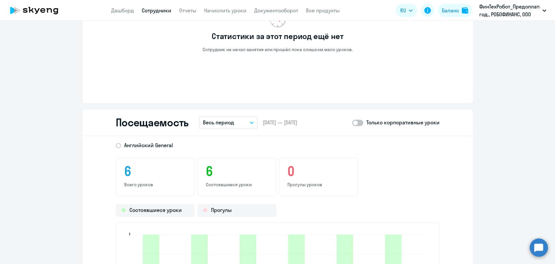
scroll to position [614, 0]
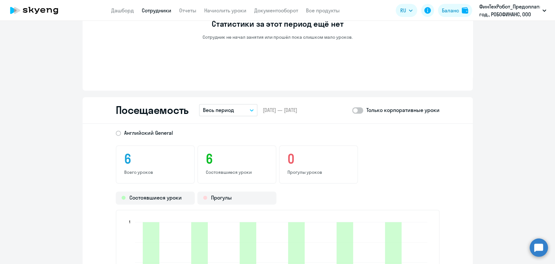
click at [237, 109] on button "Весь период" at bounding box center [228, 110] width 59 height 12
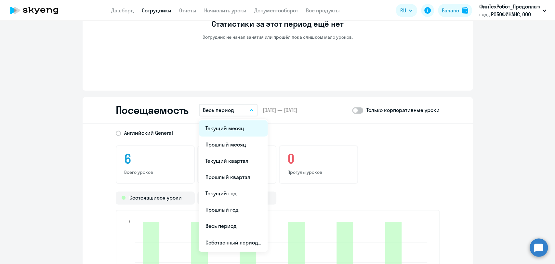
click at [226, 130] on li "Текущий месяц" at bounding box center [233, 128] width 69 height 16
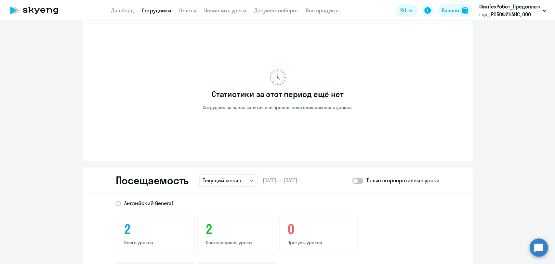
scroll to position [542, 0]
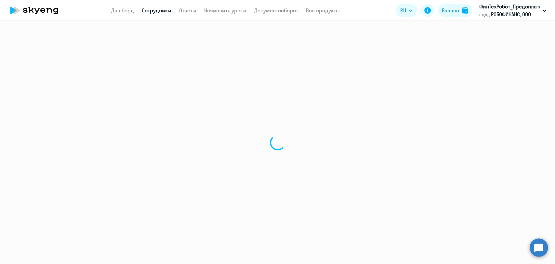
select select "30"
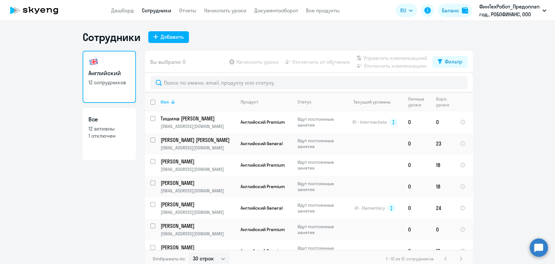
click at [182, 99] on div "Имя" at bounding box center [198, 102] width 75 height 6
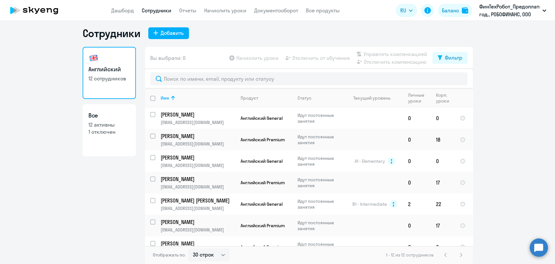
click at [485, 170] on ng-component "Сотрудники Добавить Английский 12 сотрудников Все 12 активны 1 отключен Вы выбр…" at bounding box center [277, 145] width 555 height 237
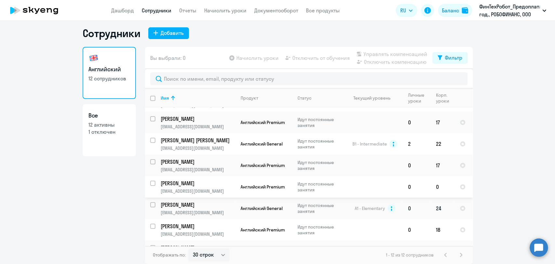
scroll to position [118, 0]
